Goal: Information Seeking & Learning: Compare options

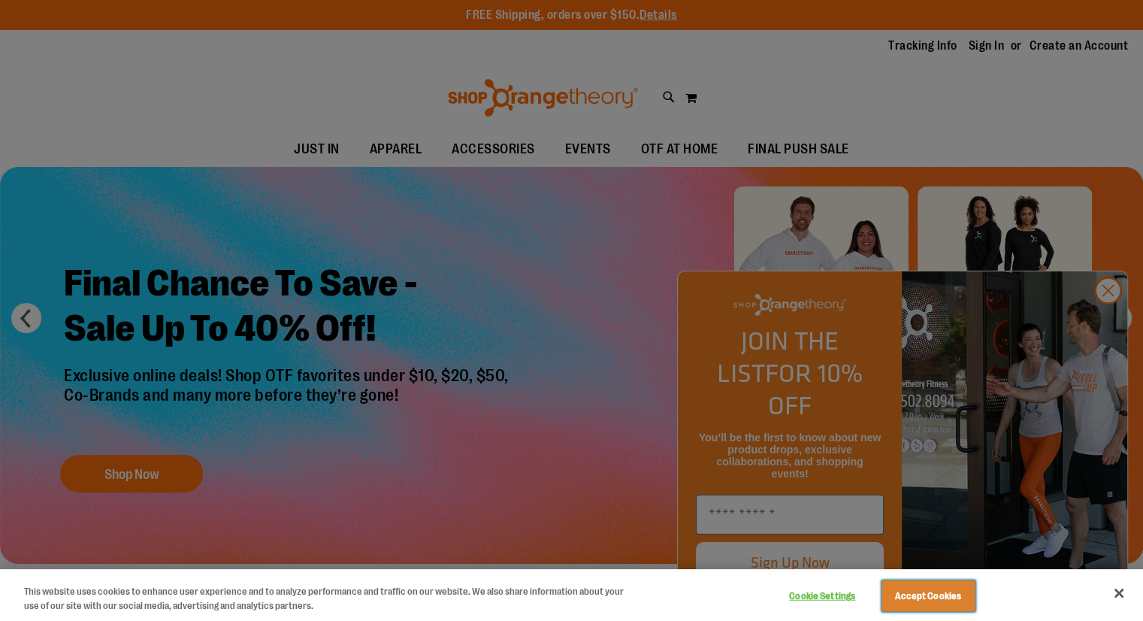
click at [919, 590] on button "Accept Cookies" at bounding box center [929, 596] width 94 height 32
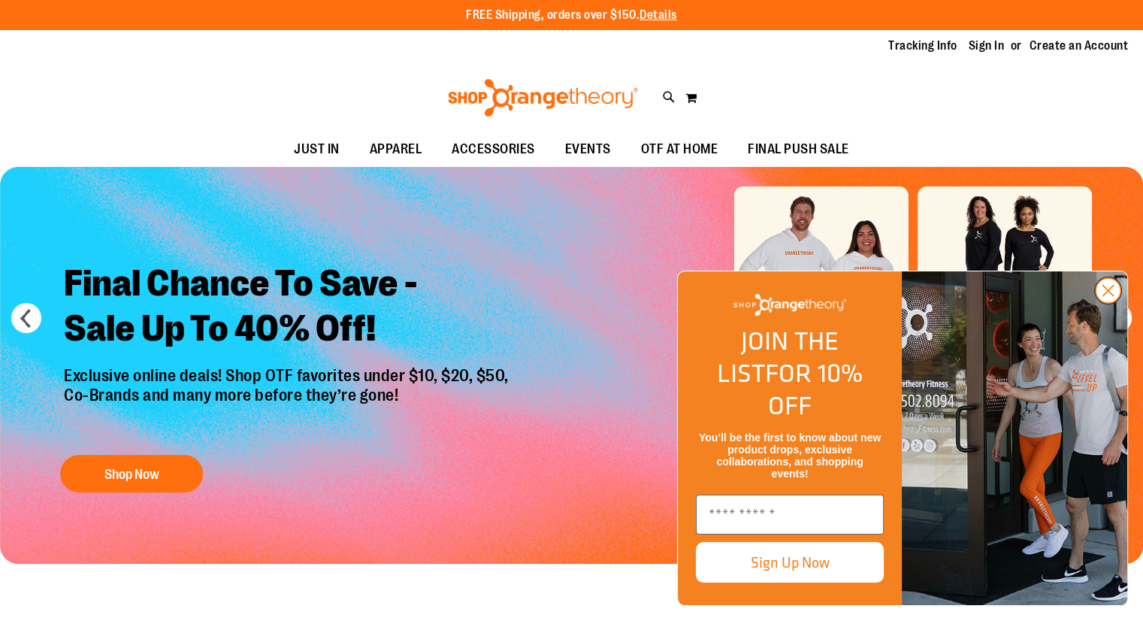
click at [1109, 303] on circle "Close dialog" at bounding box center [1108, 290] width 25 height 25
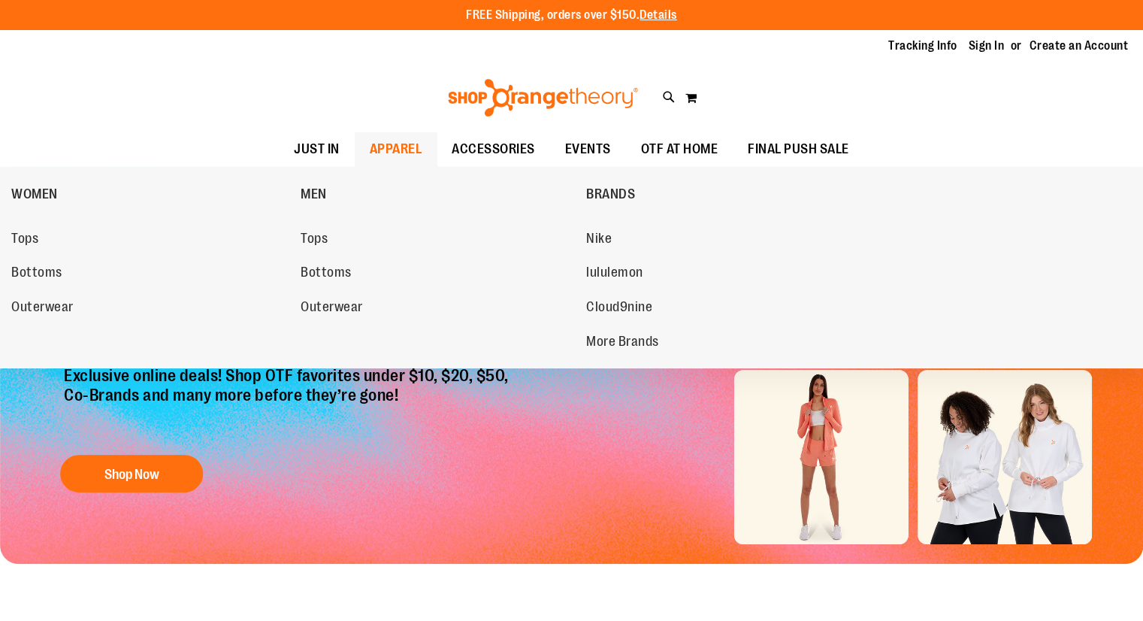
click at [411, 148] on span "APPAREL" at bounding box center [396, 149] width 53 height 34
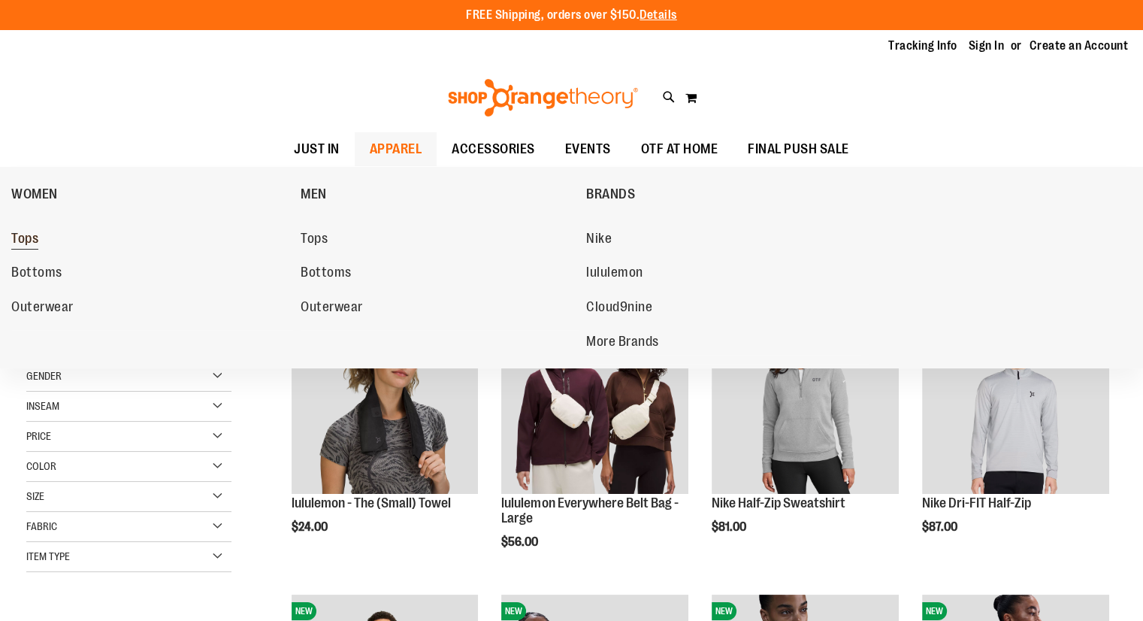
click at [27, 241] on span "Tops" at bounding box center [24, 240] width 27 height 19
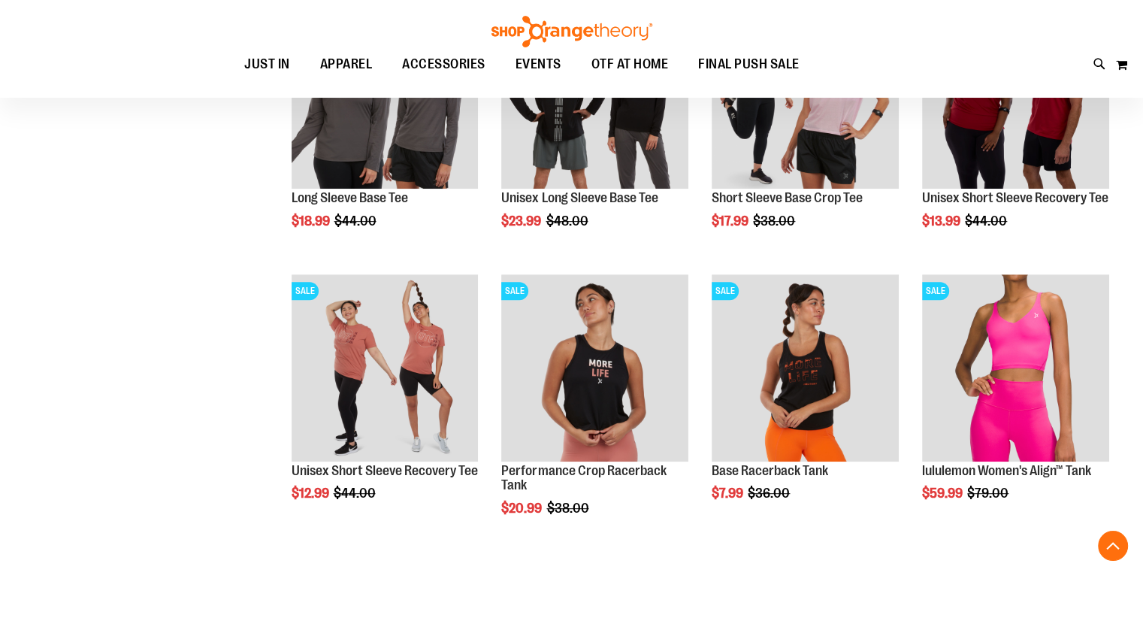
scroll to position [586, 0]
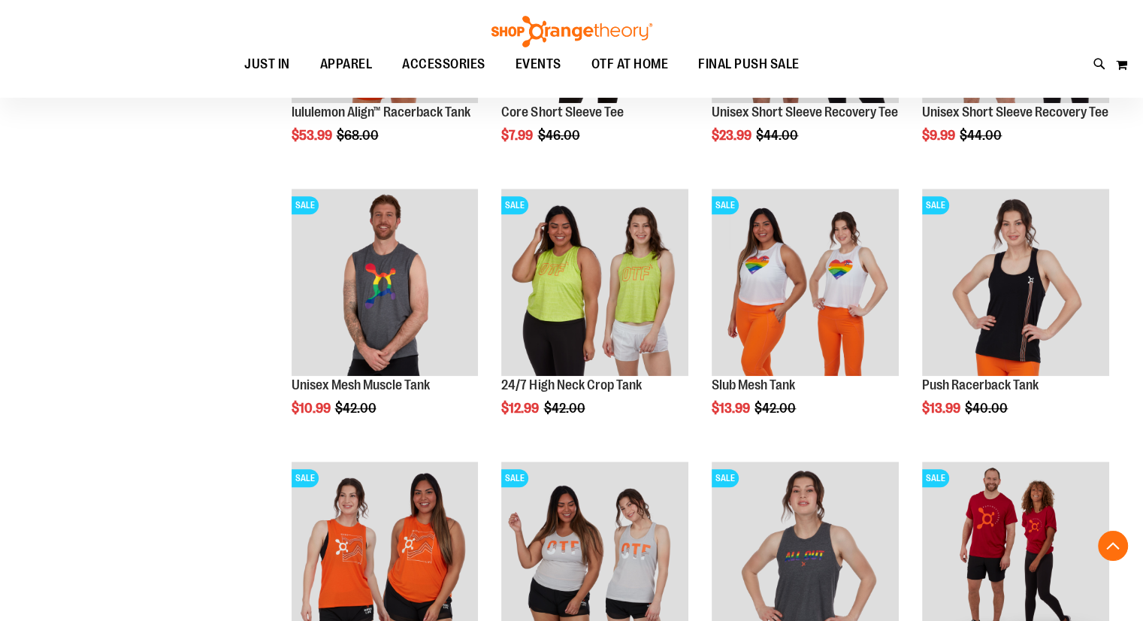
scroll to position [1252, 0]
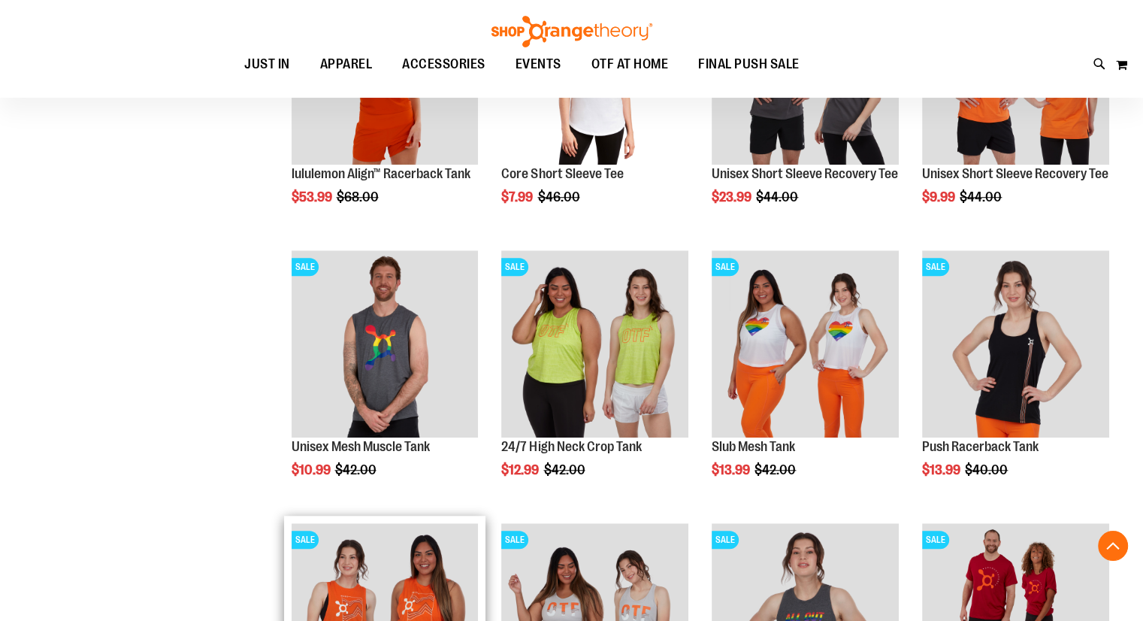
scroll to position [695, 0]
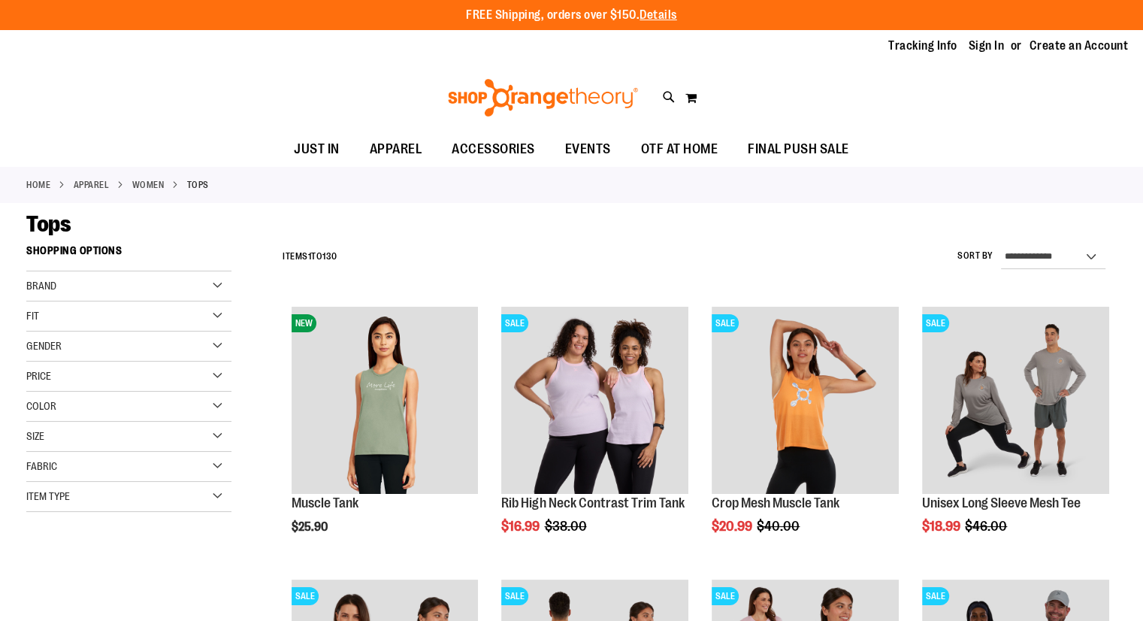
click at [219, 283] on div "Brand" at bounding box center [128, 286] width 205 height 30
click at [207, 408] on div "Color" at bounding box center [128, 407] width 205 height 30
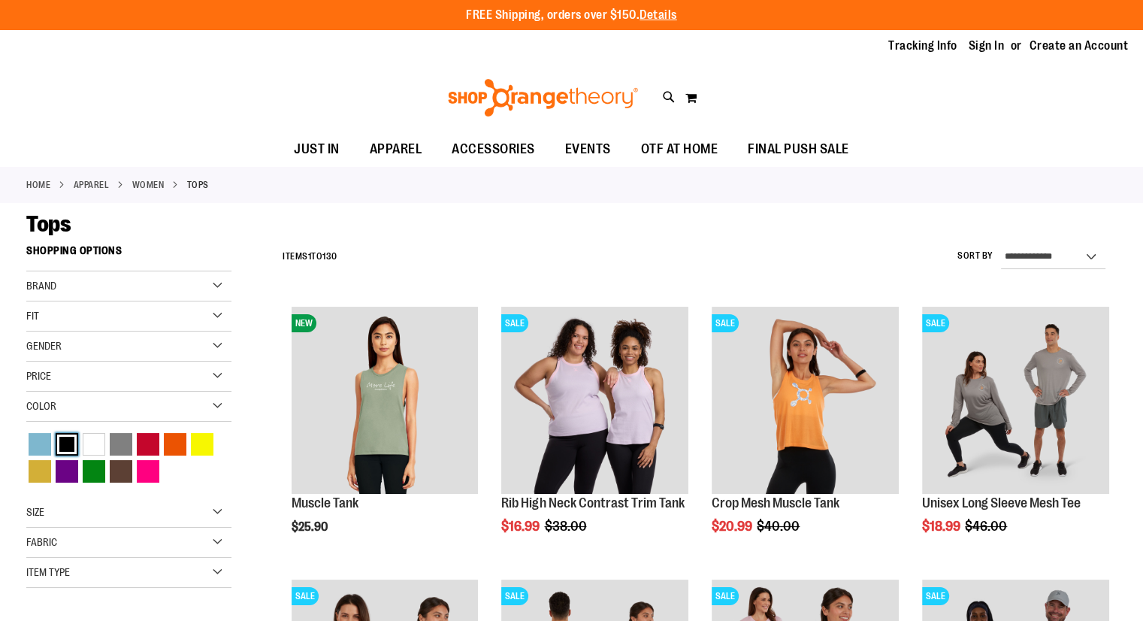
click at [68, 450] on div "Black" at bounding box center [67, 444] width 23 height 23
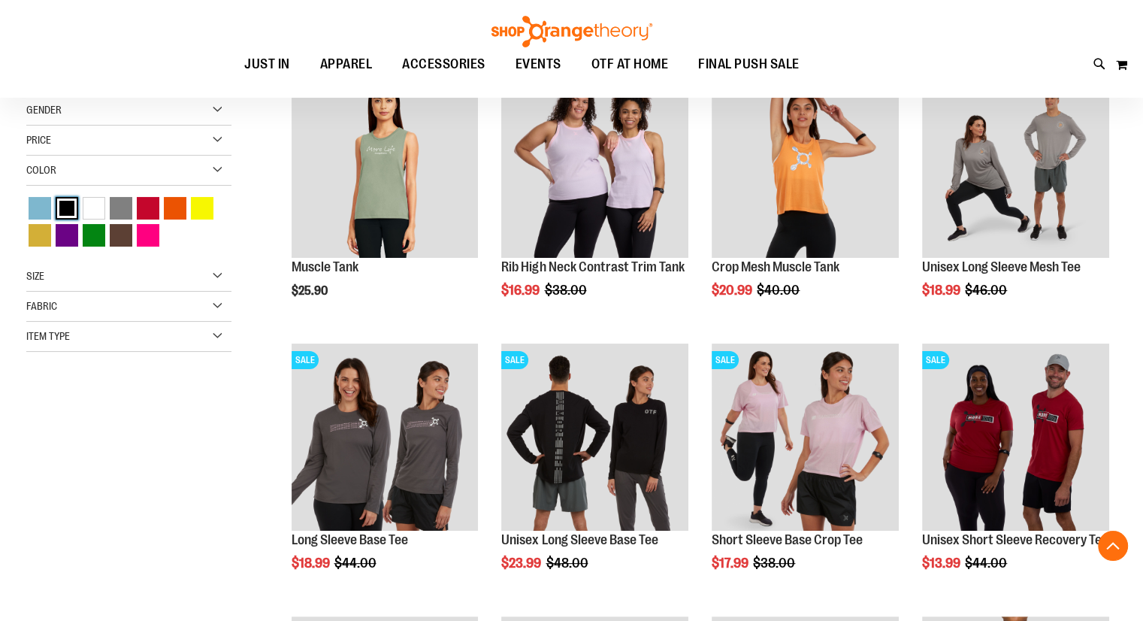
scroll to position [237, 0]
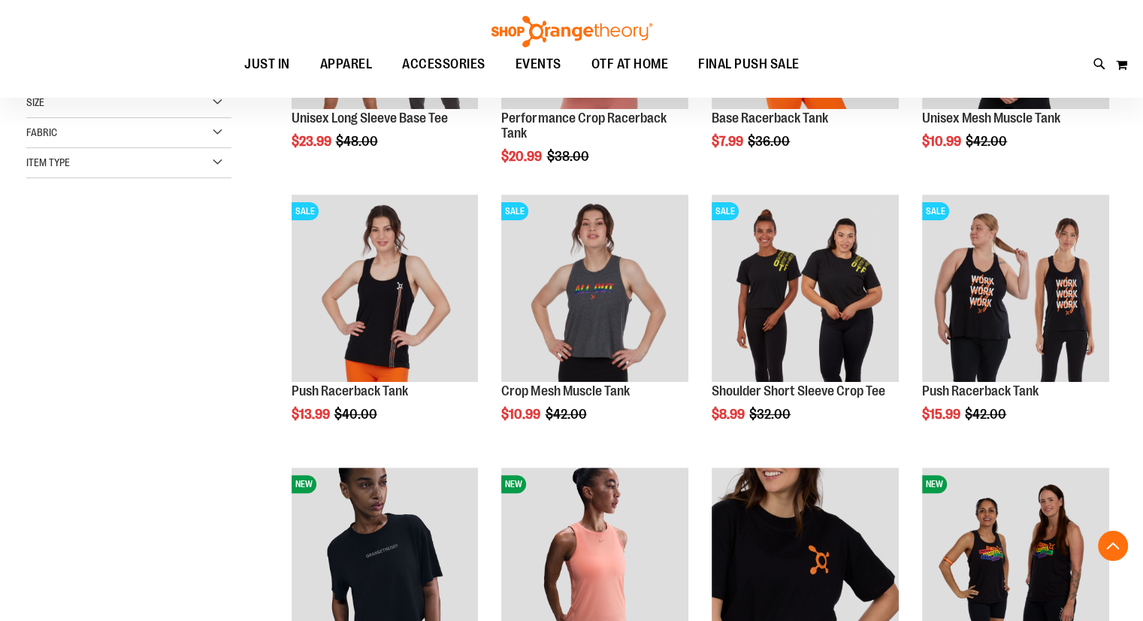
scroll to position [374, 0]
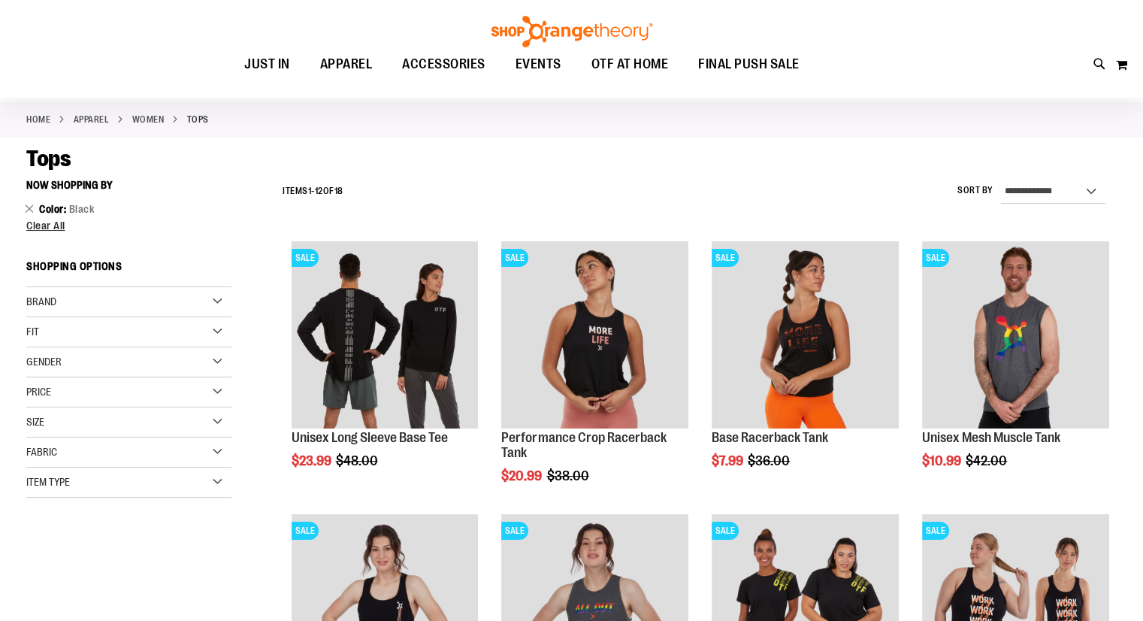
scroll to position [64, 0]
click at [220, 419] on div "Size" at bounding box center [128, 423] width 205 height 30
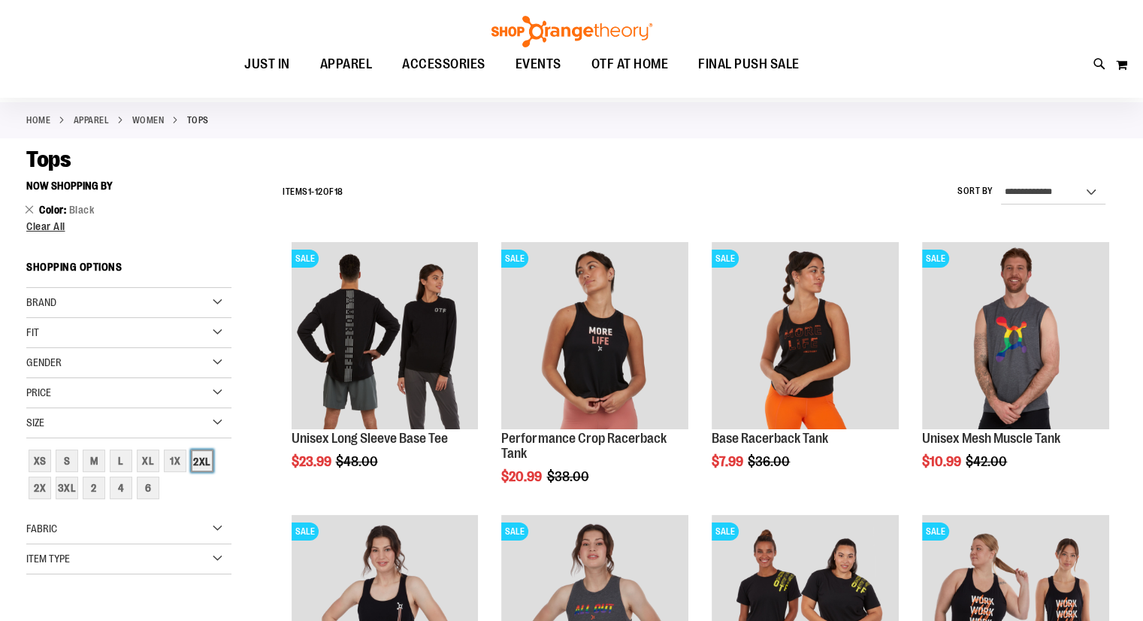
click at [191, 457] on div "2XL" at bounding box center [202, 460] width 23 height 23
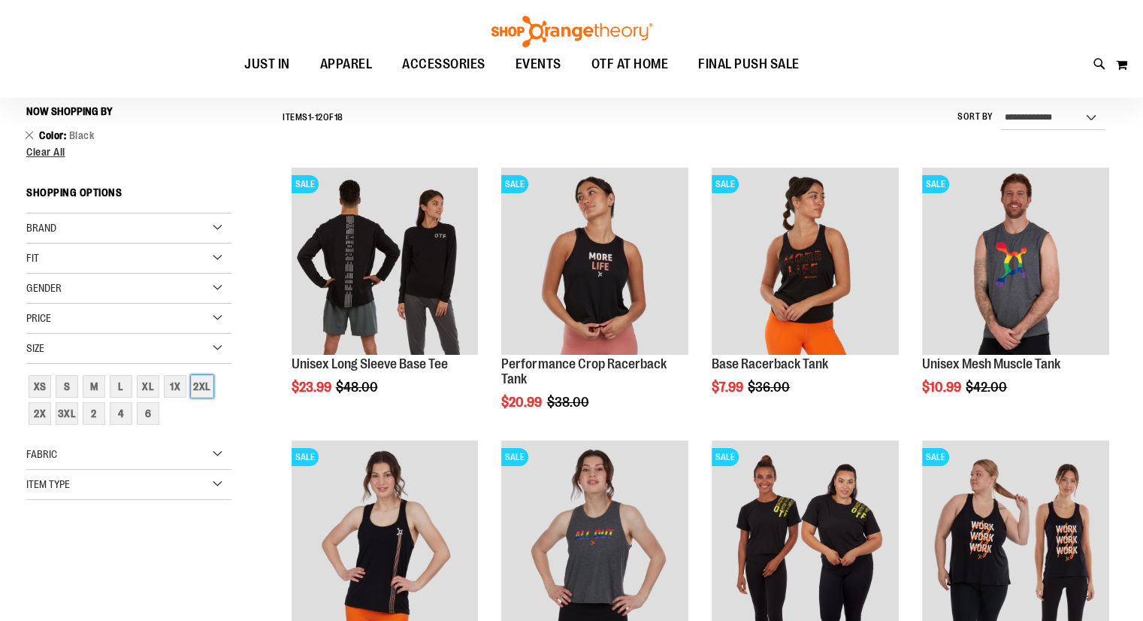
scroll to position [140, 0]
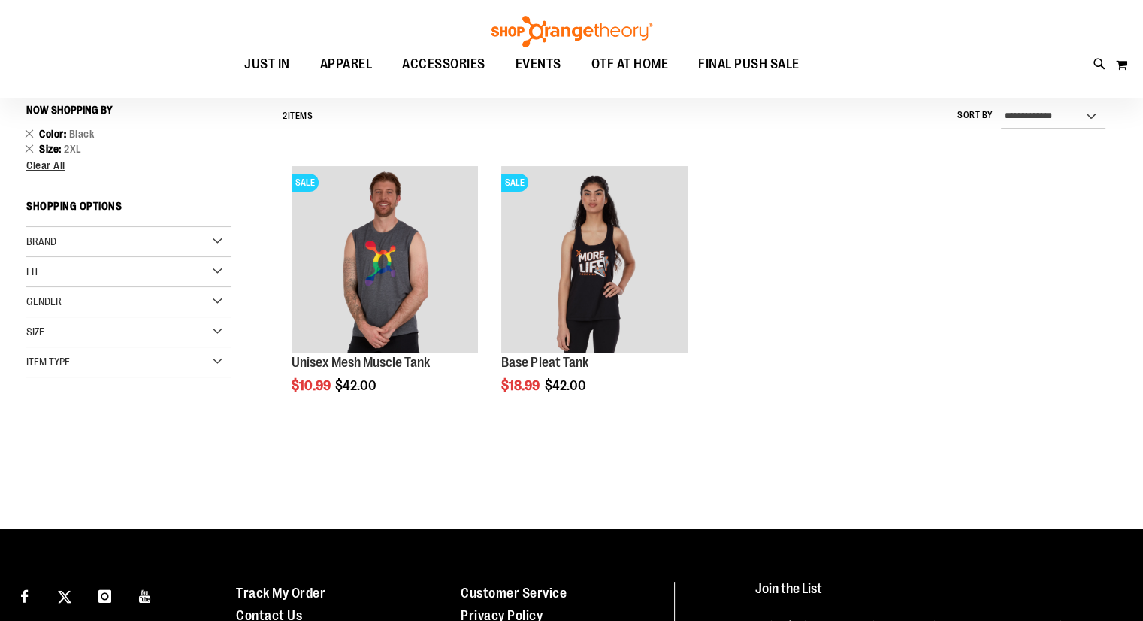
click at [219, 265] on div "Fit" at bounding box center [128, 272] width 205 height 30
click at [210, 400] on div "Item Type" at bounding box center [128, 404] width 205 height 30
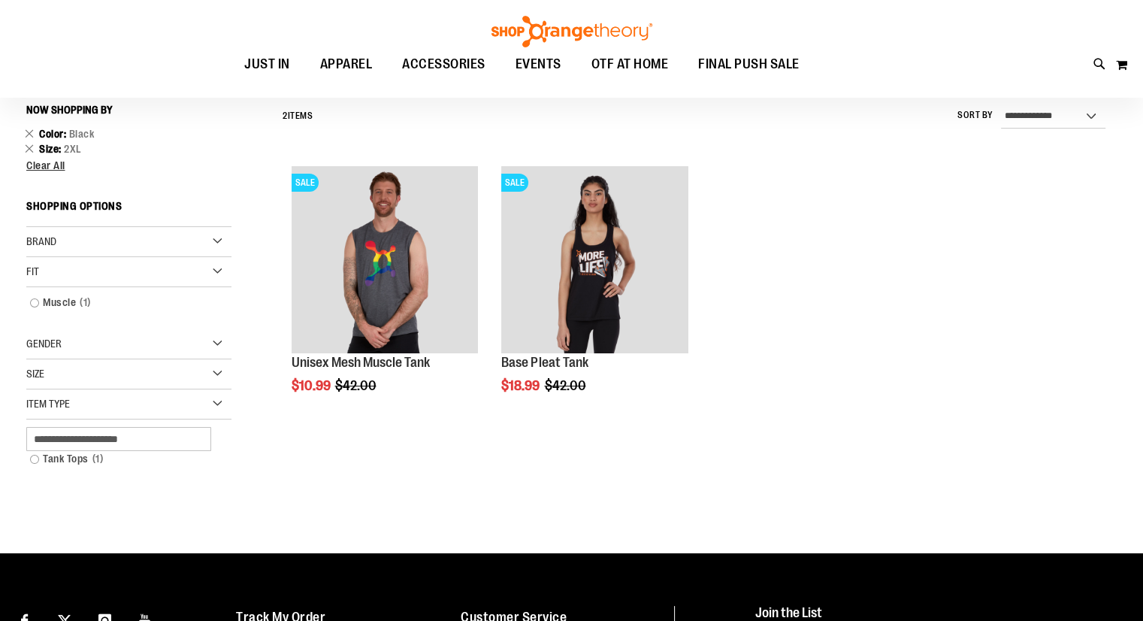
click at [217, 380] on div "Size" at bounding box center [128, 374] width 205 height 30
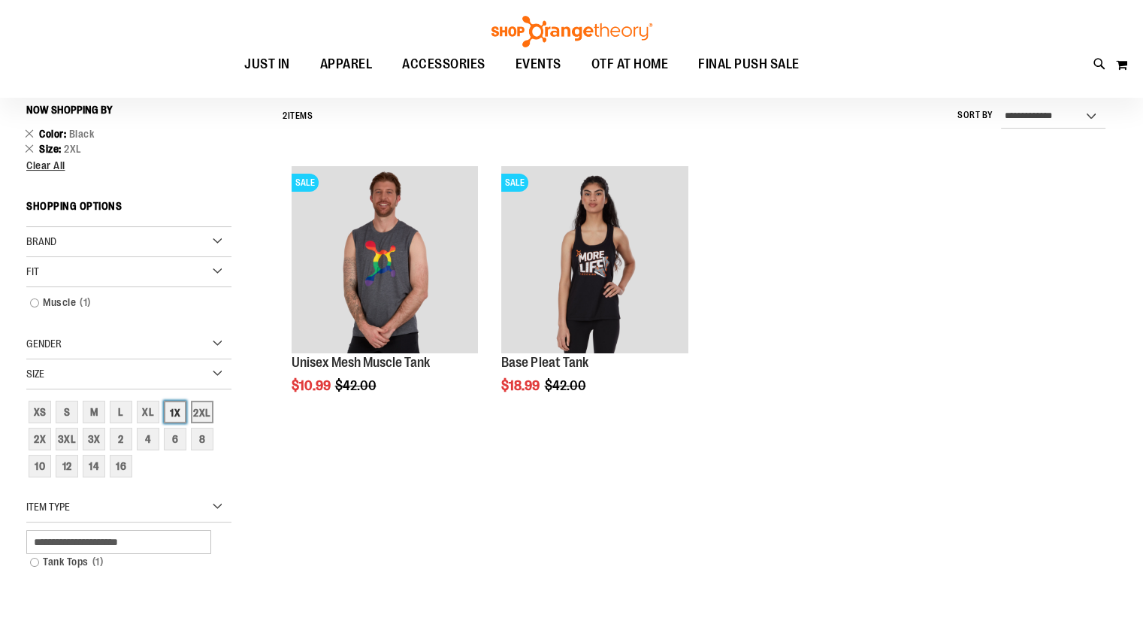
click at [181, 407] on div "1X" at bounding box center [175, 412] width 23 height 23
click at [25, 129] on link "Remove This Item" at bounding box center [30, 133] width 10 height 15
